Goal: Information Seeking & Learning: Learn about a topic

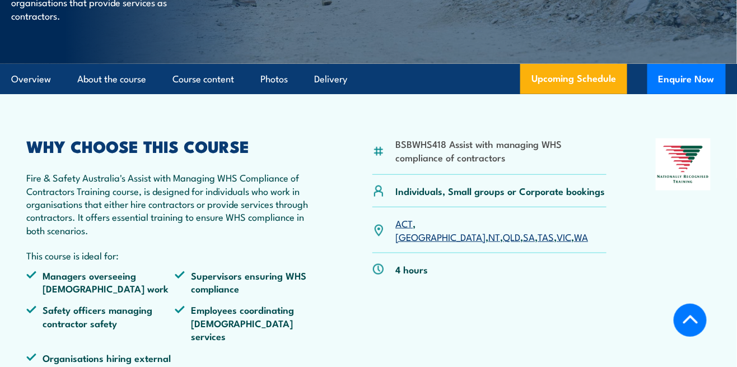
scroll to position [248, 0]
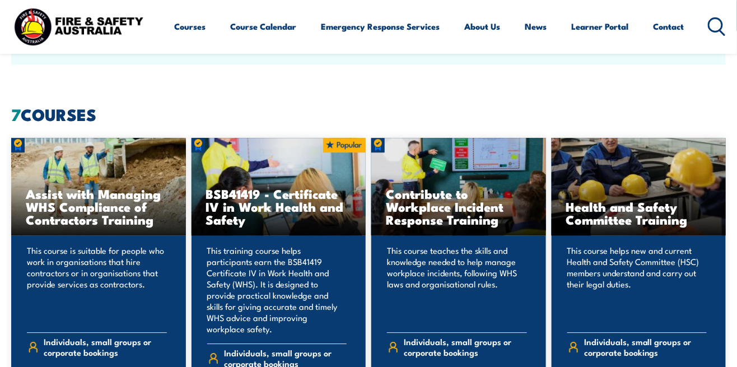
scroll to position [763, 0]
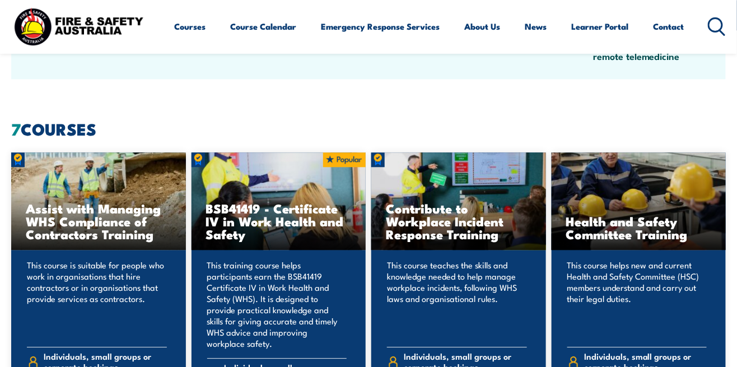
click at [185, 26] on link "Courses" at bounding box center [190, 26] width 31 height 27
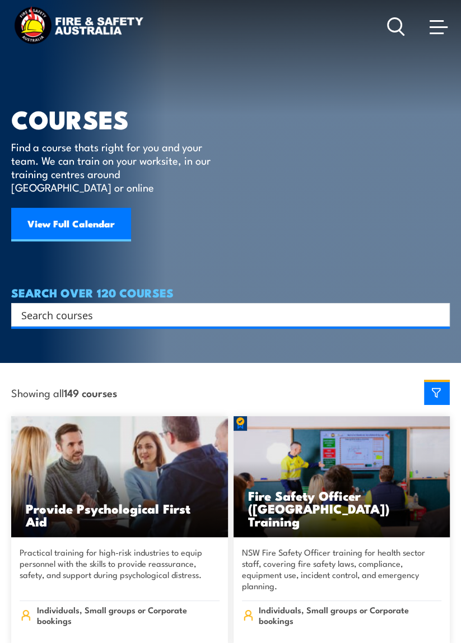
click at [446, 25] on span at bounding box center [439, 26] width 18 height 12
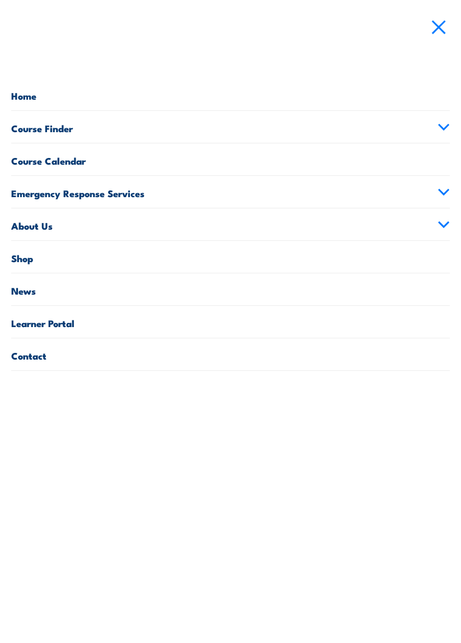
click at [444, 35] on link at bounding box center [438, 26] width 22 height 22
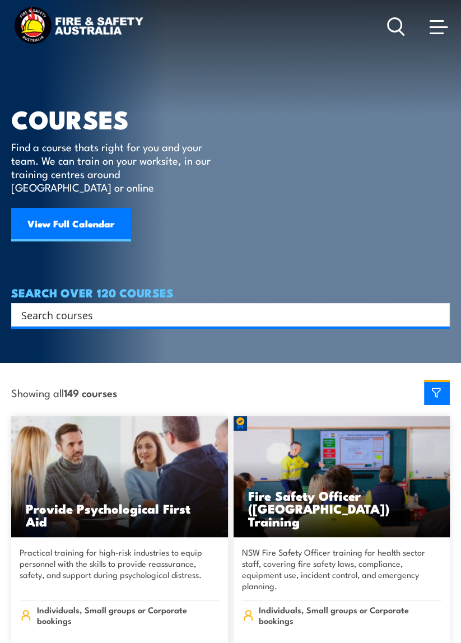
click at [442, 25] on span at bounding box center [439, 26] width 18 height 12
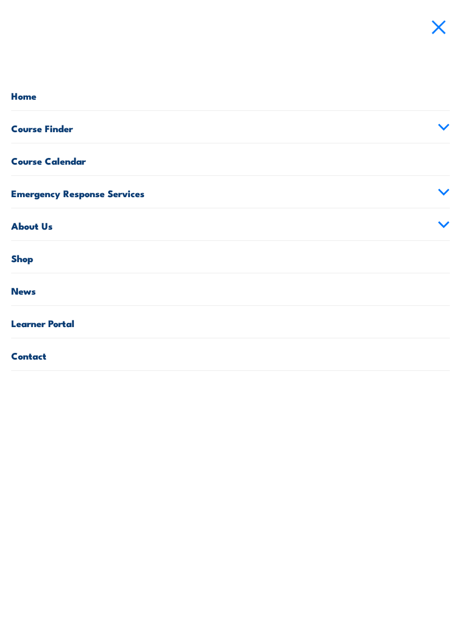
click at [446, 116] on link "Course Finder" at bounding box center [230, 127] width 438 height 32
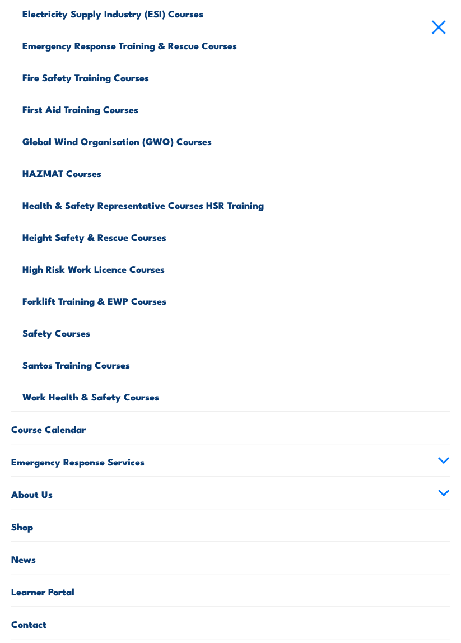
scroll to position [243, 0]
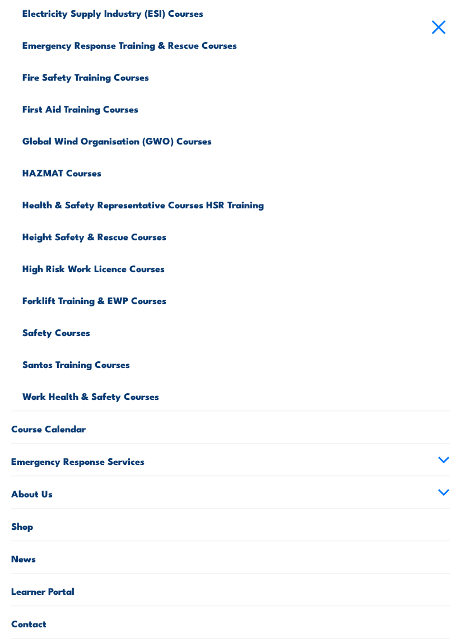
click at [52, 334] on link "Safety Courses" at bounding box center [235, 331] width 427 height 32
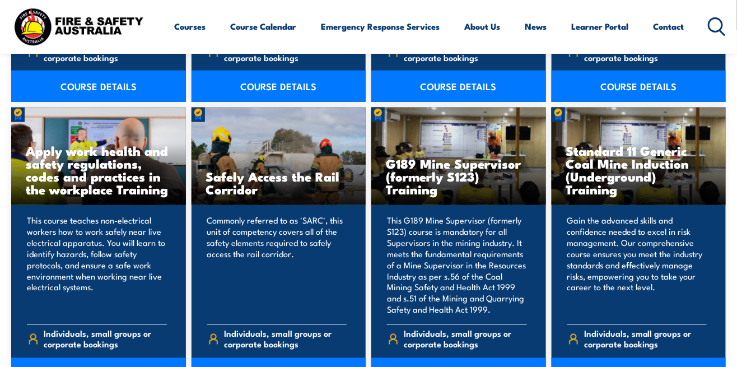
scroll to position [1646, 0]
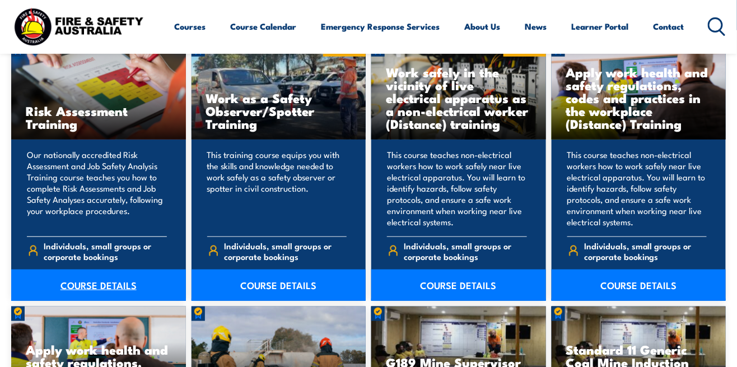
click at [66, 273] on link "COURSE DETAILS" at bounding box center [98, 284] width 175 height 31
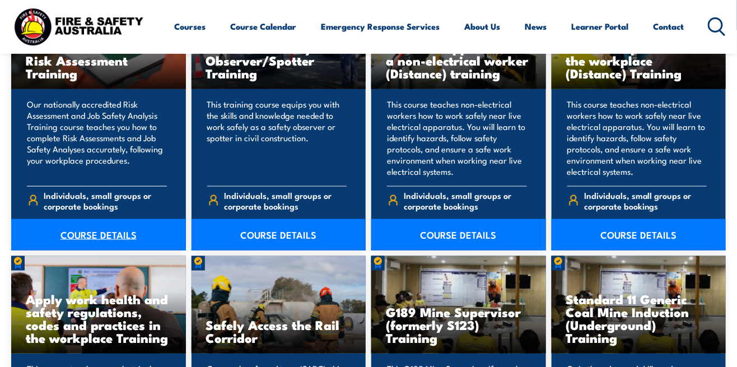
scroll to position [1501, 0]
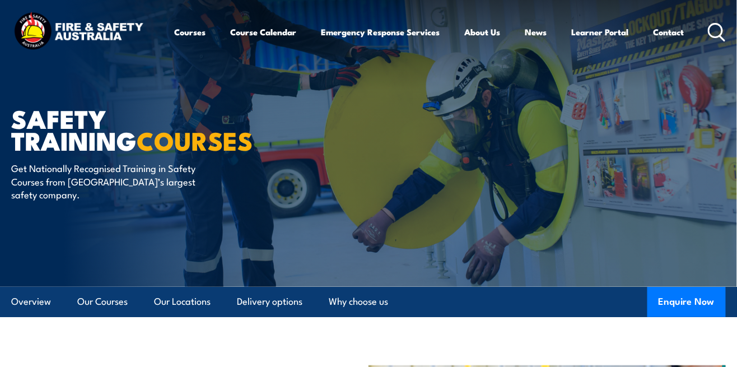
click at [184, 34] on link "Courses" at bounding box center [190, 31] width 31 height 27
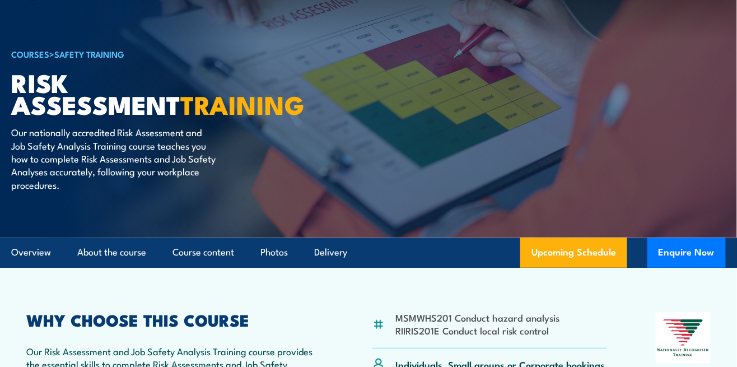
scroll to position [48, 0]
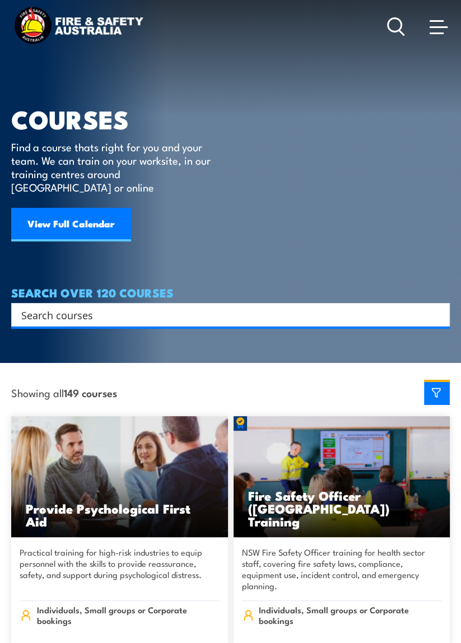
click at [444, 30] on span at bounding box center [439, 26] width 18 height 12
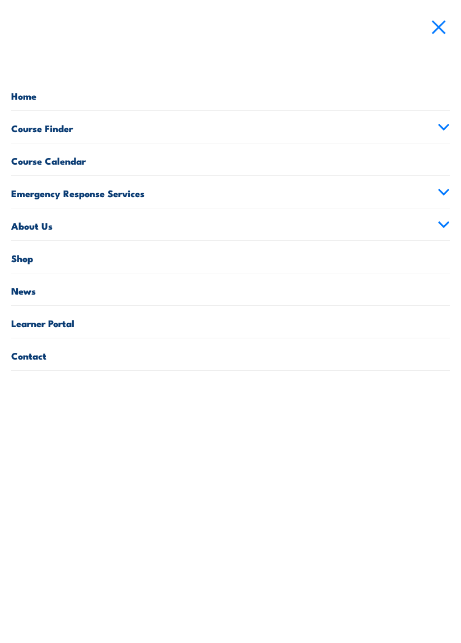
click at [25, 129] on link "Course Finder" at bounding box center [230, 127] width 438 height 32
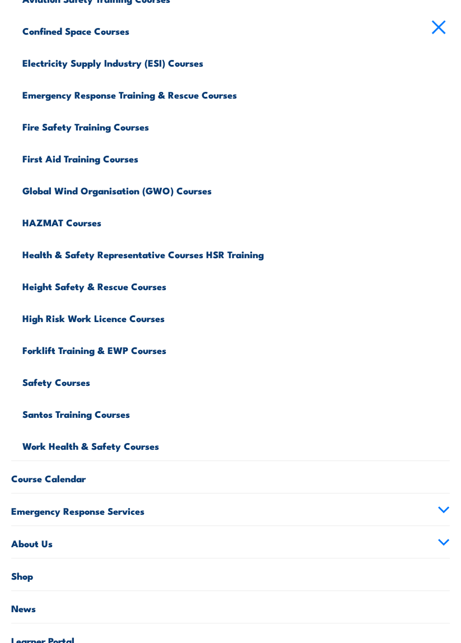
scroll to position [194, 0]
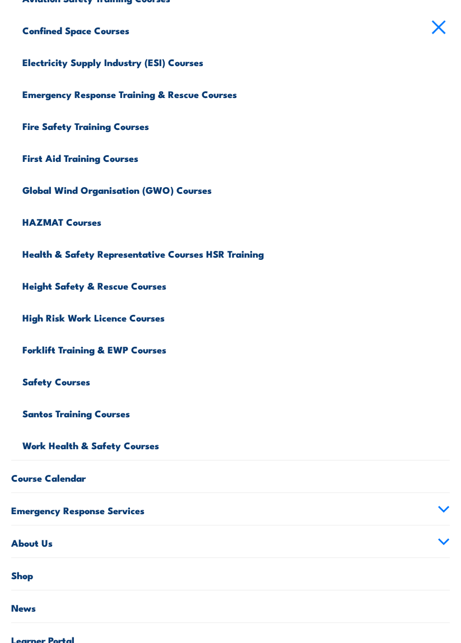
click at [128, 130] on link "Fire Safety Training Courses" at bounding box center [235, 125] width 427 height 32
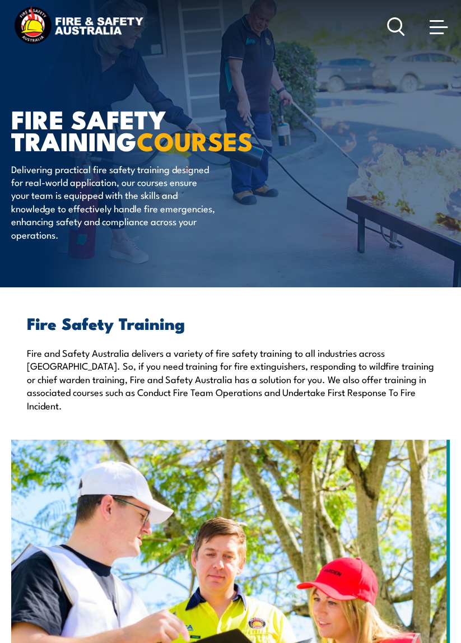
click at [446, 30] on span at bounding box center [439, 26] width 18 height 12
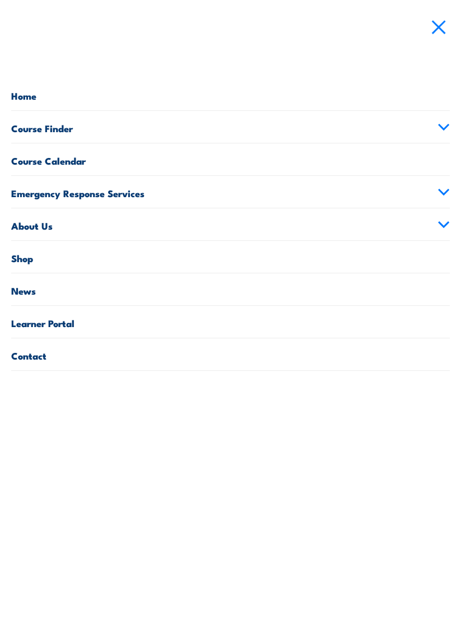
click at [62, 128] on link "Course Finder" at bounding box center [230, 127] width 438 height 32
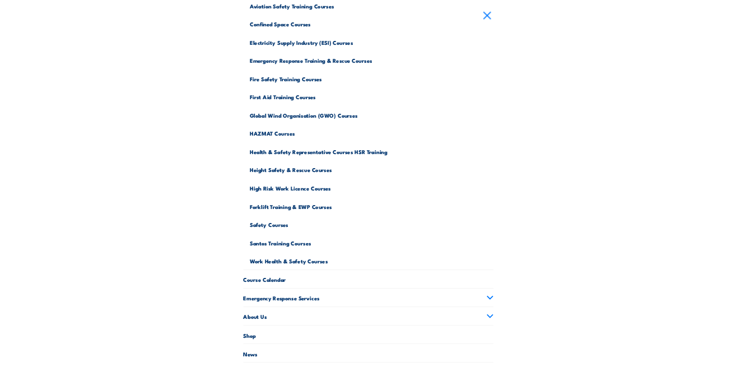
scroll to position [181, 0]
